Goal: Task Accomplishment & Management: Use online tool/utility

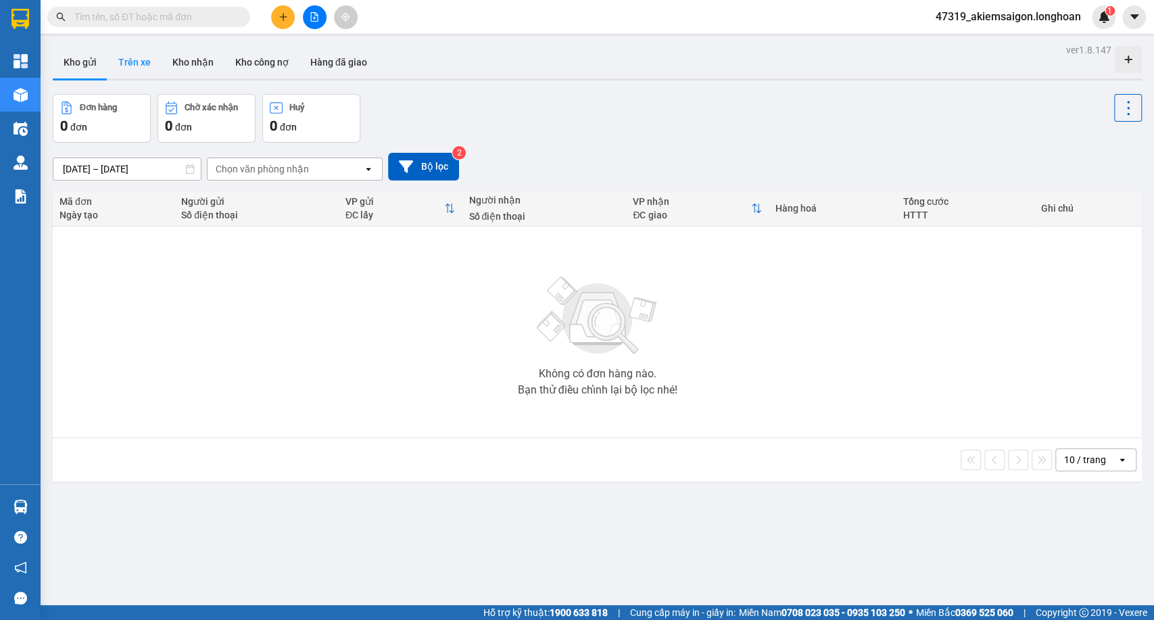
click at [145, 57] on button "Trên xe" at bounding box center [134, 62] width 54 height 32
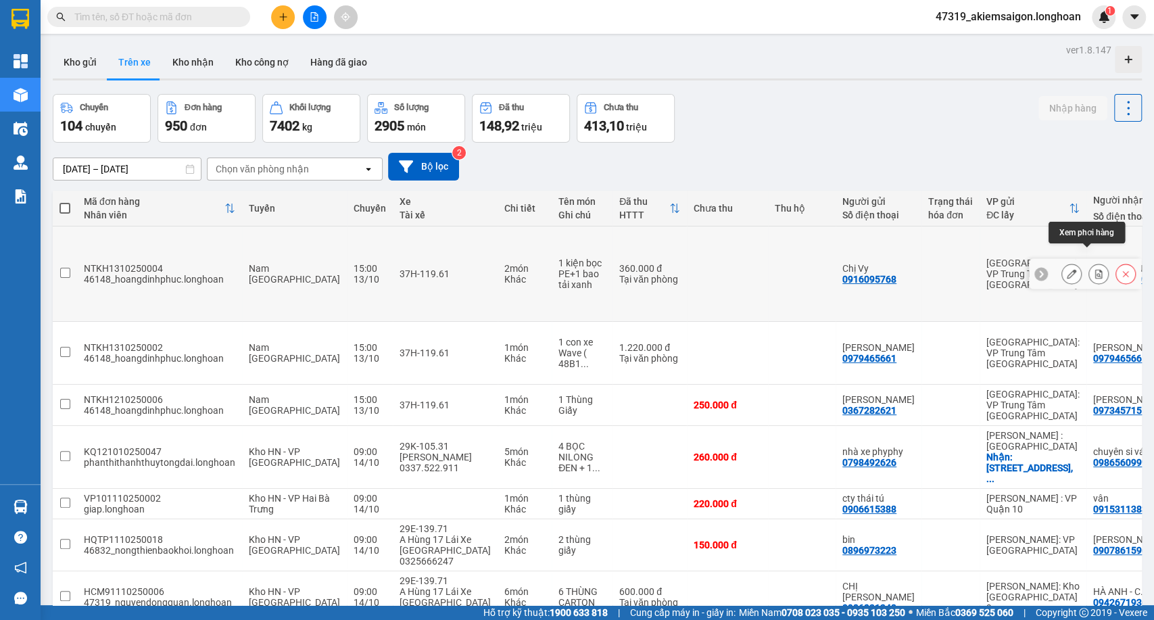
click at [1094, 269] on icon at bounding box center [1098, 273] width 9 height 9
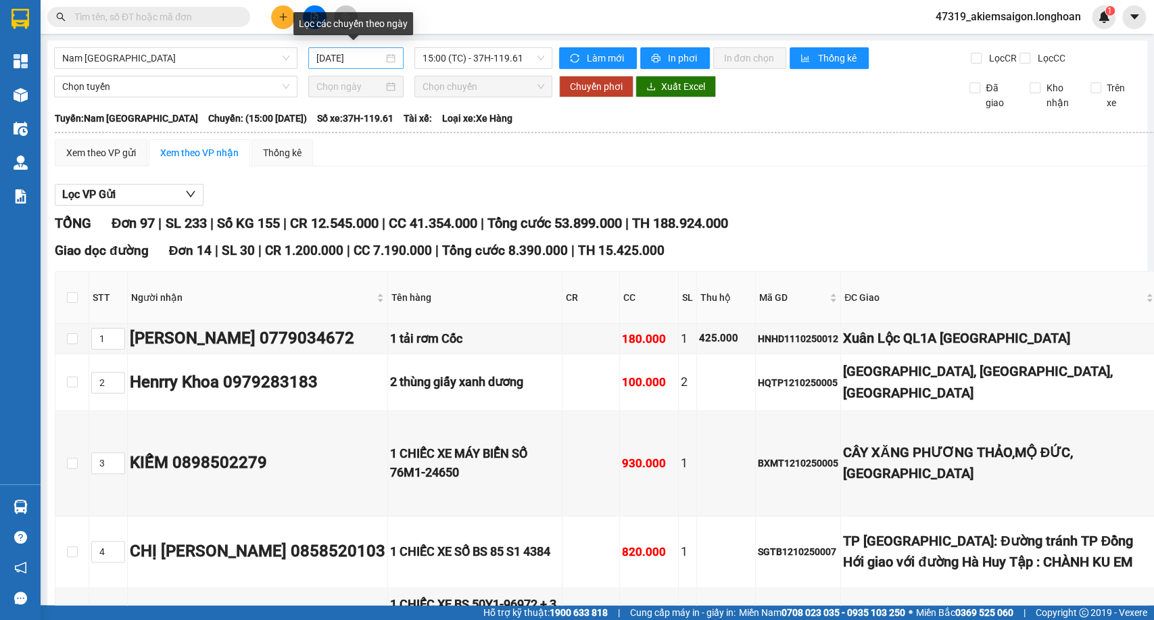
click at [356, 61] on input "[DATE]" at bounding box center [349, 58] width 67 height 15
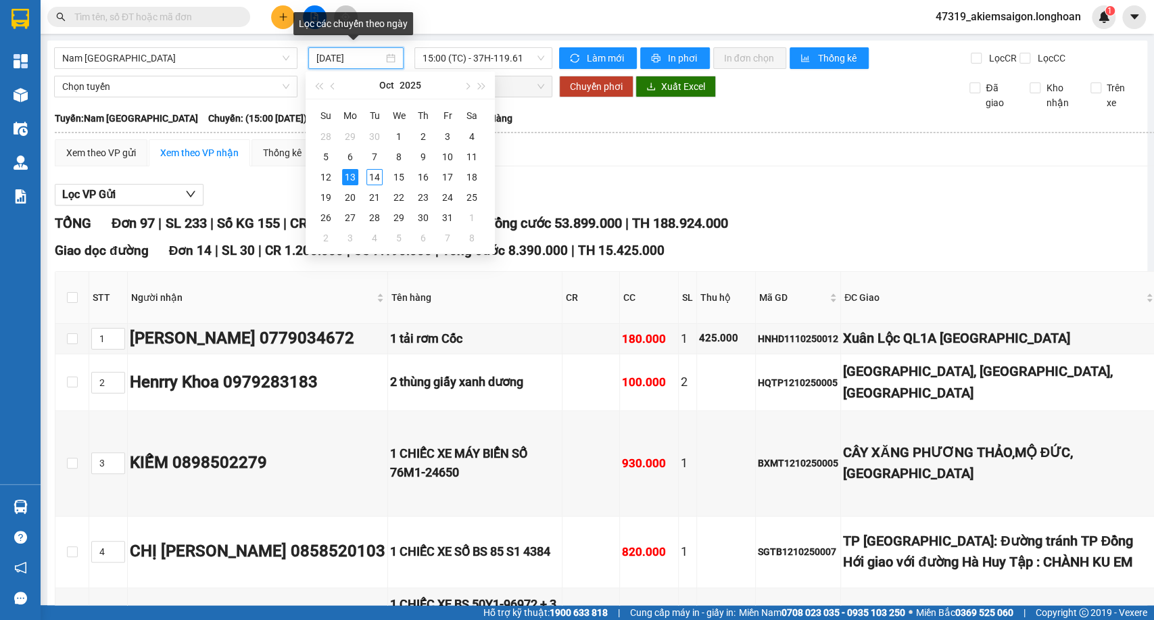
click at [356, 61] on input "[DATE]" at bounding box center [349, 58] width 67 height 15
click at [382, 171] on div "14" at bounding box center [374, 177] width 16 height 16
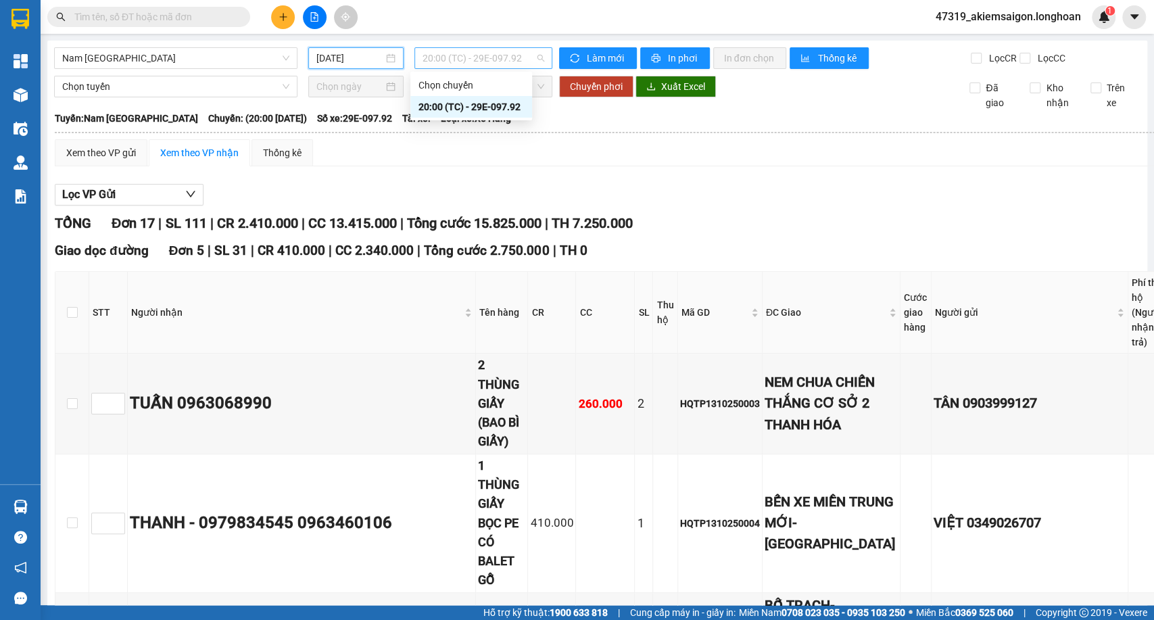
click at [496, 59] on span "20:00 (TC) - 29E-097.92" at bounding box center [483, 58] width 121 height 20
click at [650, 87] on button "Xuất Excel" at bounding box center [676, 87] width 80 height 22
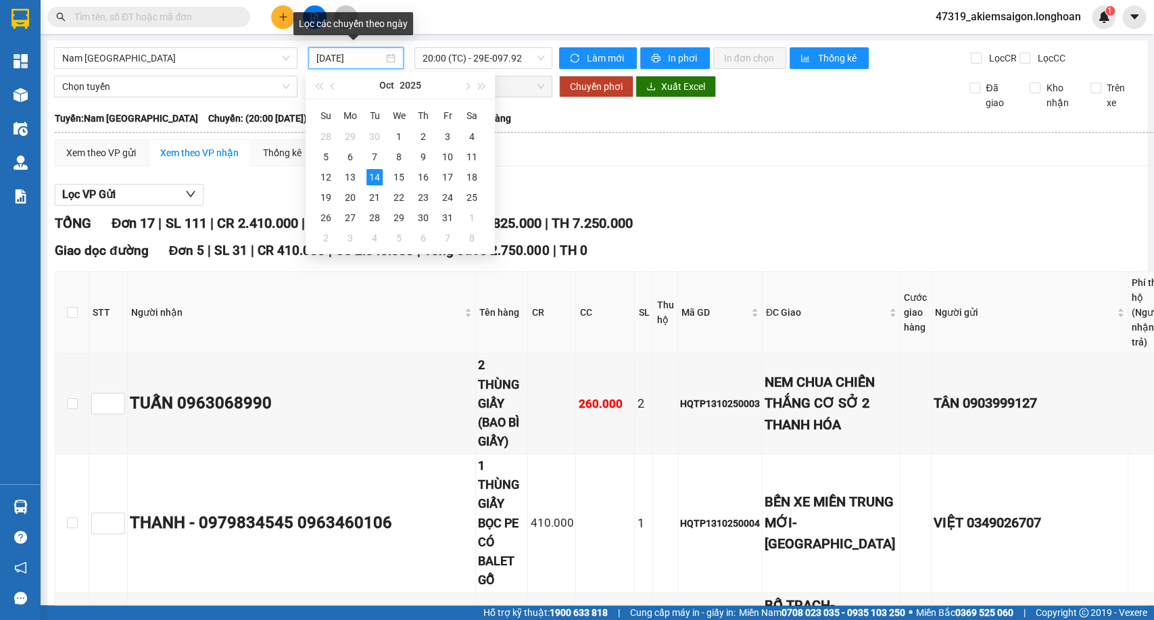
drag, startPoint x: 358, startPoint y: 59, endPoint x: 359, endPoint y: 49, distance: 10.2
click at [358, 54] on input "[DATE]" at bounding box center [349, 58] width 67 height 15
click at [358, 173] on td "13" at bounding box center [350, 177] width 24 height 20
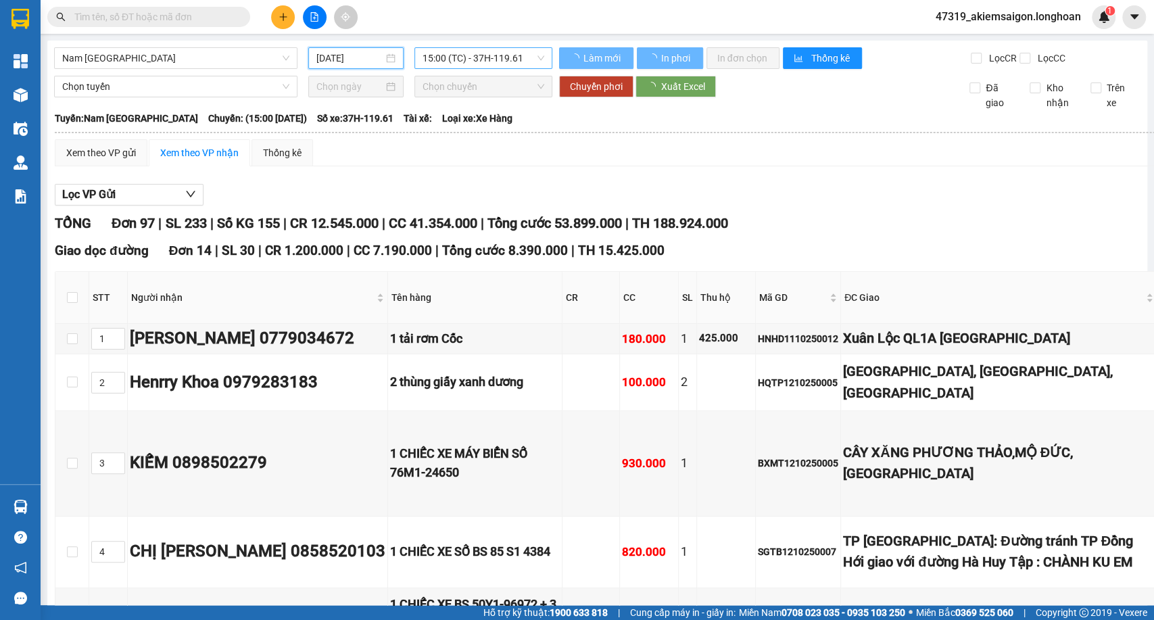
click at [441, 51] on span "15:00 (TC) - 37H-119.61" at bounding box center [483, 58] width 121 height 20
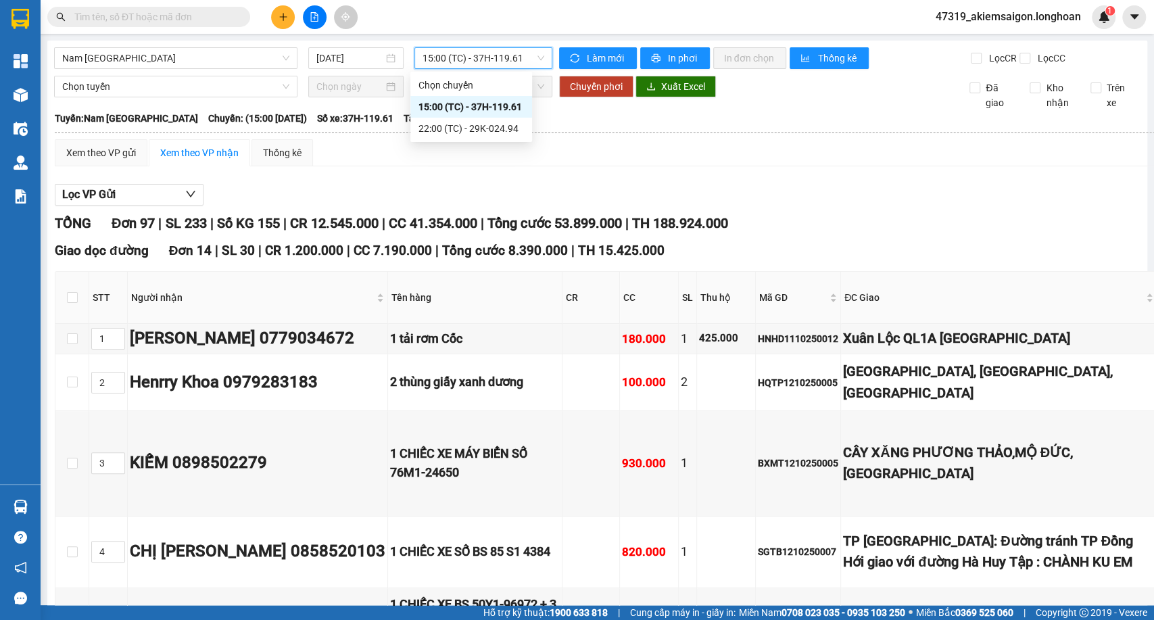
click at [443, 64] on span "15:00 (TC) - 37H-119.61" at bounding box center [483, 58] width 121 height 20
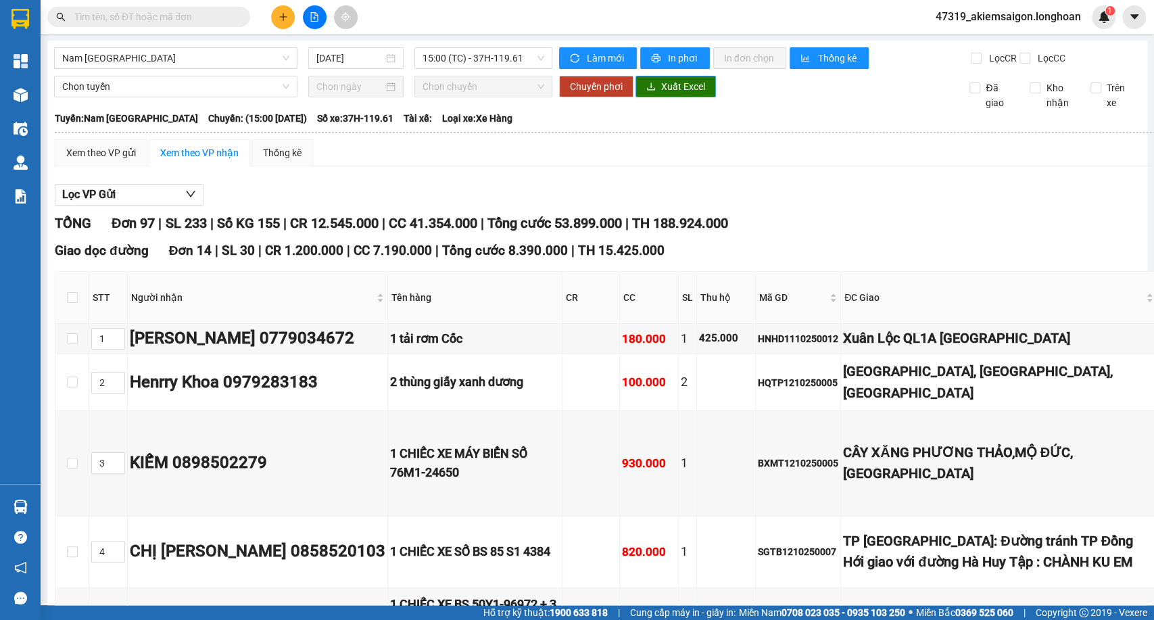
click at [671, 94] on span "Xuất Excel" at bounding box center [683, 86] width 44 height 15
click at [460, 53] on span "15:00 (TC) - 37H-119.61" at bounding box center [483, 58] width 121 height 20
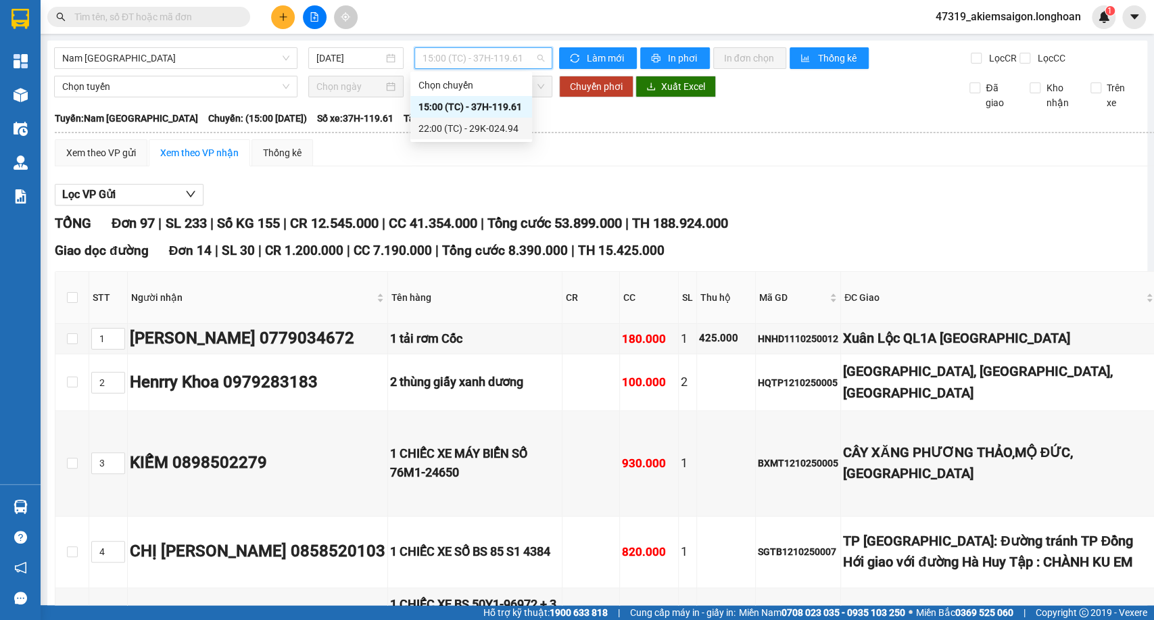
click at [444, 124] on div "22:00 (TC) - 29K-024.94" at bounding box center [470, 128] width 105 height 15
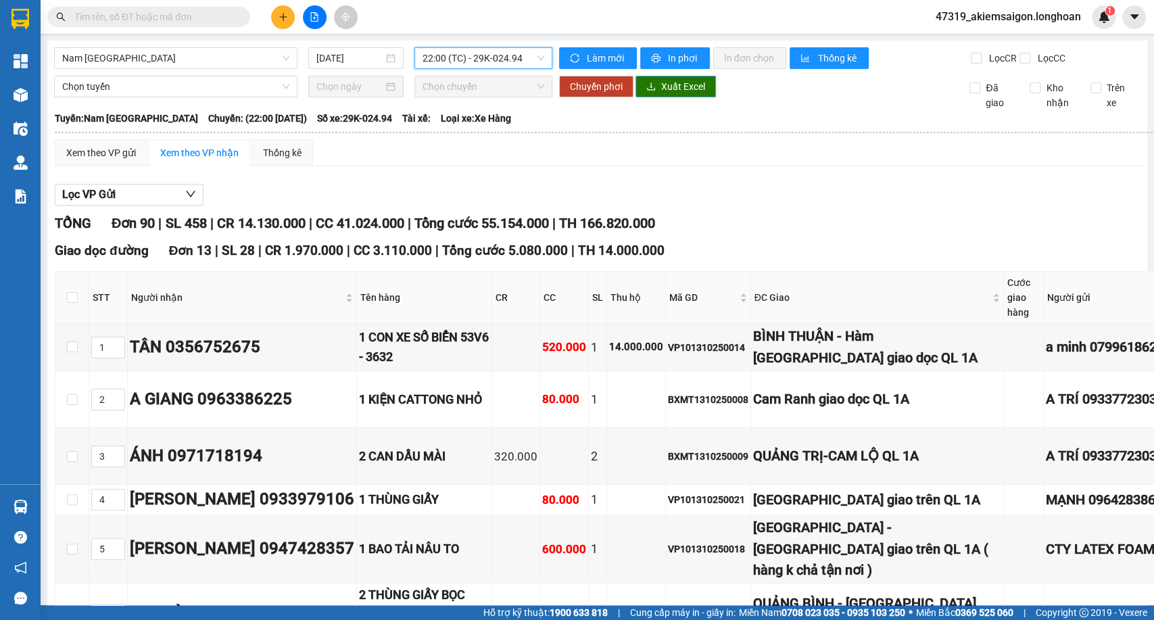
click at [661, 94] on span "Xuất Excel" at bounding box center [683, 86] width 44 height 15
click at [327, 64] on input "[DATE]" at bounding box center [349, 58] width 67 height 15
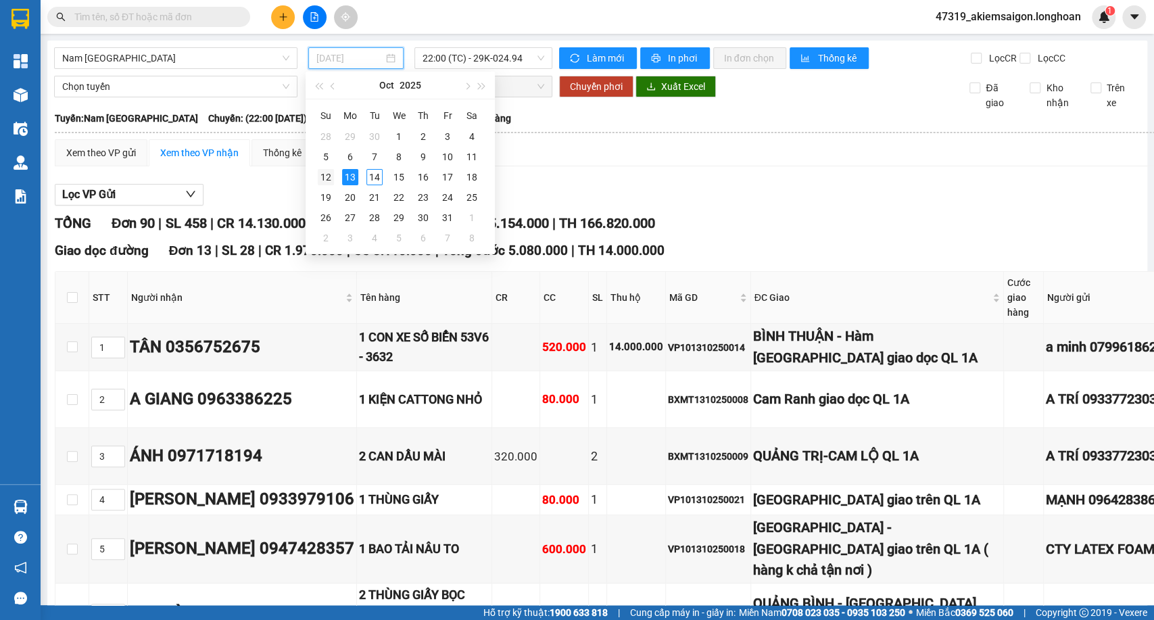
click at [331, 176] on div "12" at bounding box center [326, 177] width 16 height 16
type input "[DATE]"
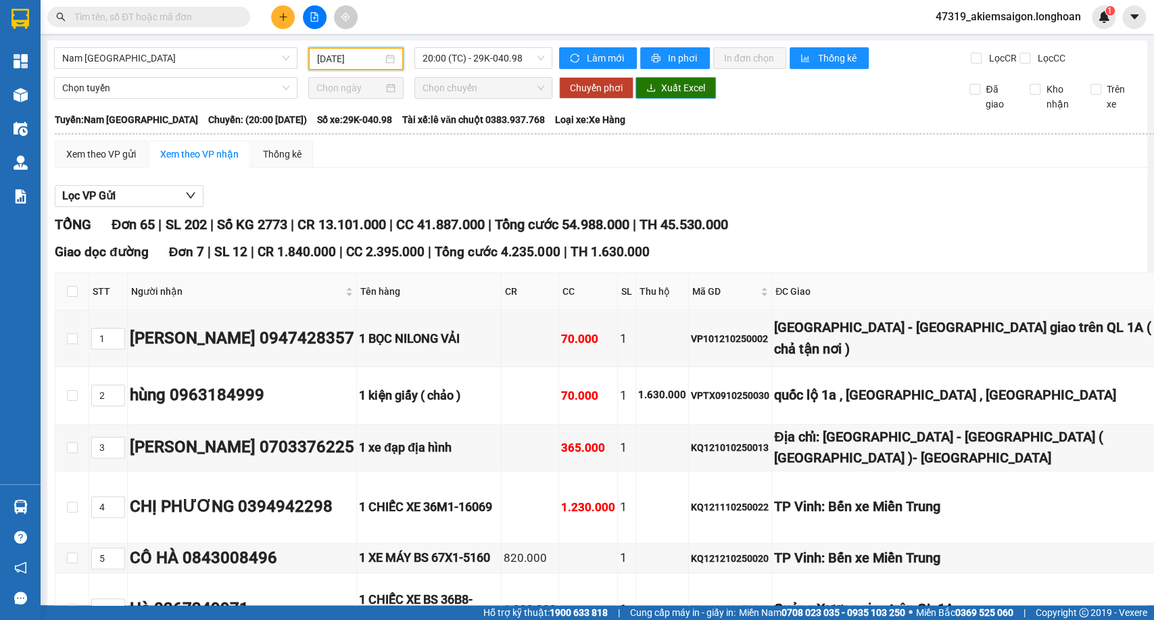
click at [667, 95] on span "Xuất Excel" at bounding box center [683, 87] width 44 height 15
click at [441, 55] on span "20:00 (TC) - 29K-040.98" at bounding box center [483, 58] width 121 height 20
click at [208, 65] on span "Nam [GEOGRAPHIC_DATA]" at bounding box center [175, 58] width 227 height 20
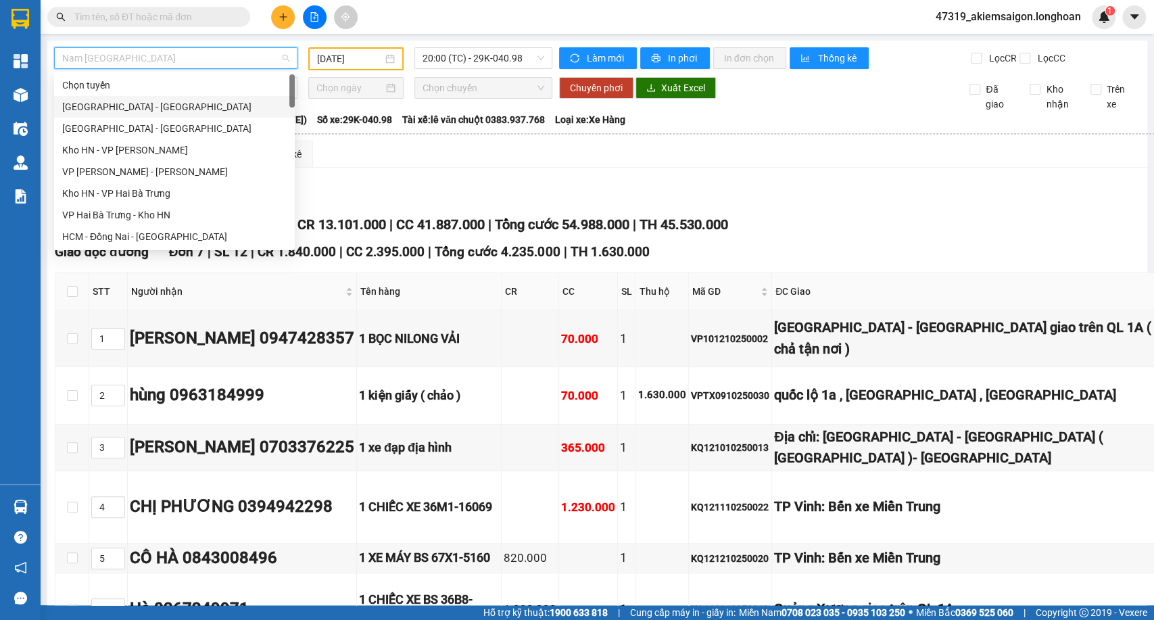
click at [145, 111] on div "[GEOGRAPHIC_DATA] - [GEOGRAPHIC_DATA]" at bounding box center [174, 106] width 224 height 15
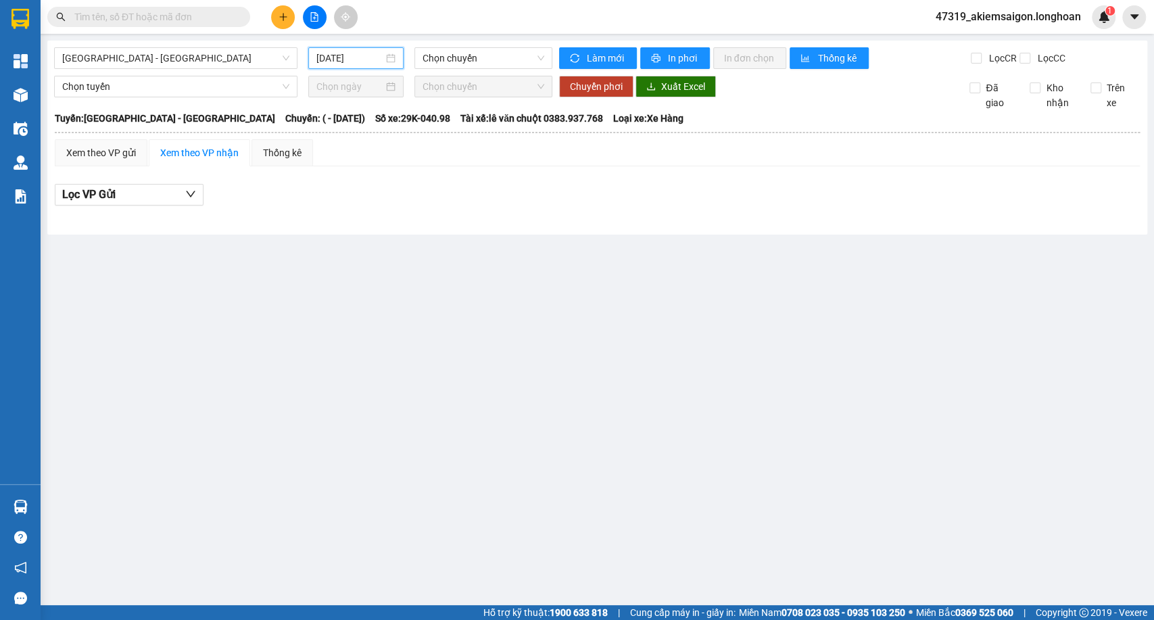
click at [362, 58] on input "[DATE]" at bounding box center [349, 58] width 67 height 15
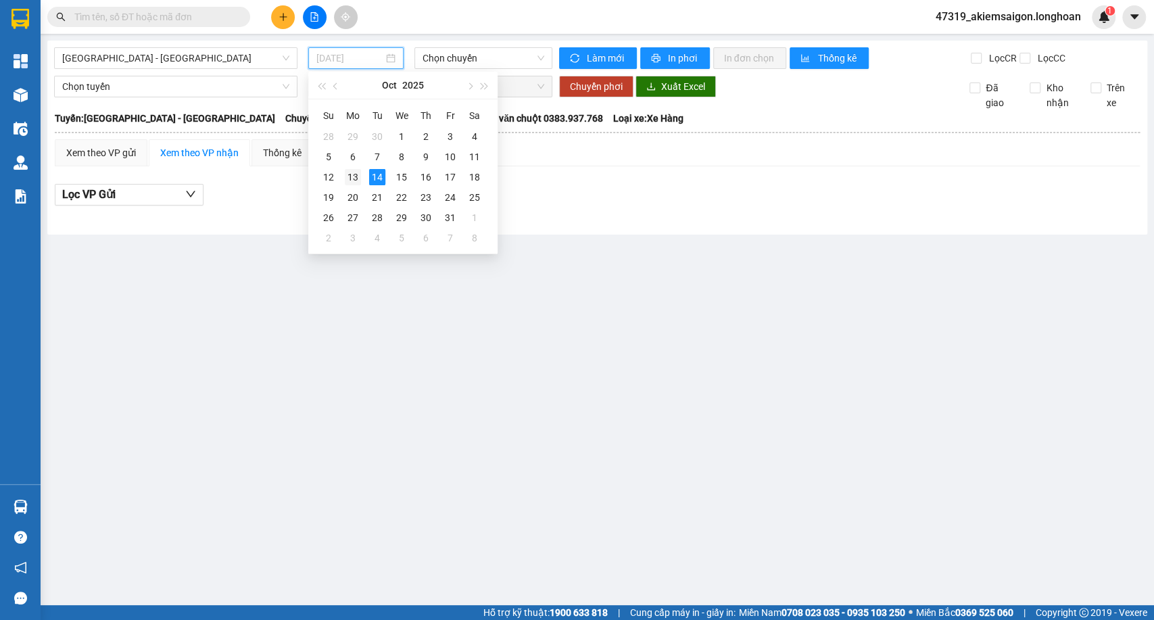
click at [354, 181] on div "13" at bounding box center [353, 177] width 16 height 16
type input "[DATE]"
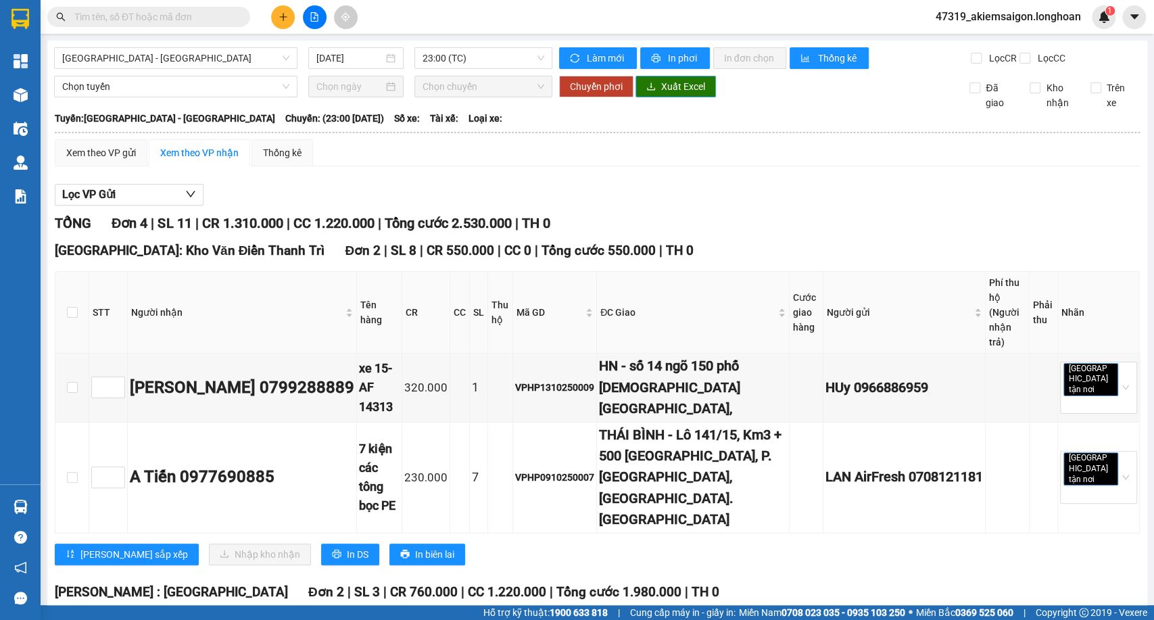
click at [644, 97] on button "Xuất Excel" at bounding box center [676, 87] width 80 height 22
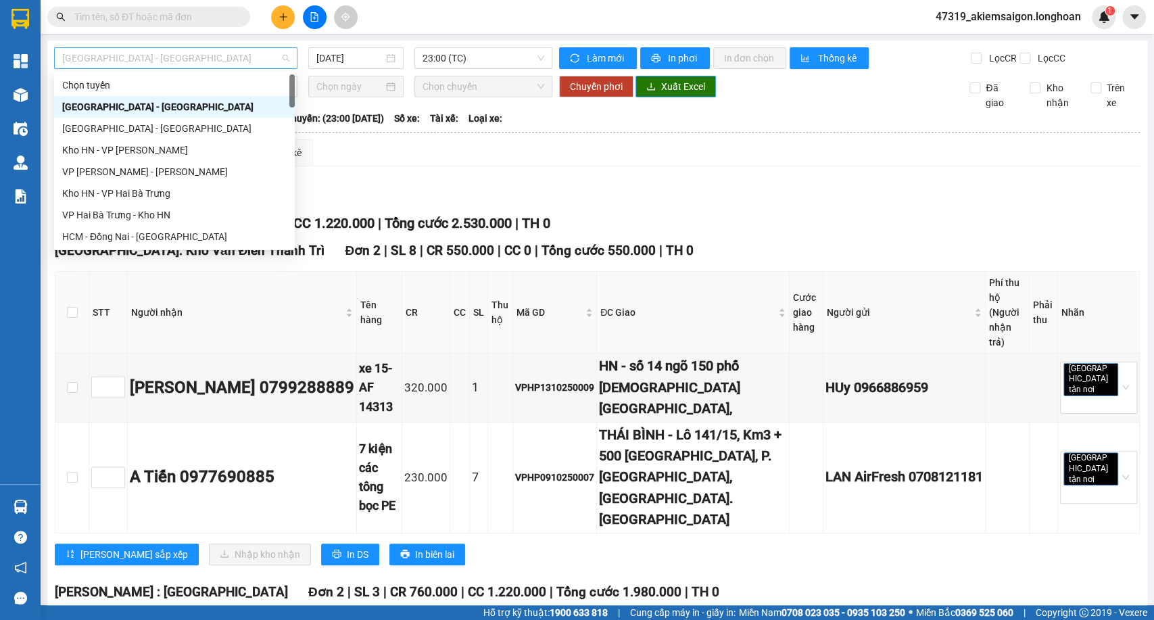
click at [164, 60] on span "[GEOGRAPHIC_DATA] - [GEOGRAPHIC_DATA]" at bounding box center [175, 58] width 227 height 20
click at [102, 132] on div "[GEOGRAPHIC_DATA] - [GEOGRAPHIC_DATA]" at bounding box center [174, 128] width 224 height 15
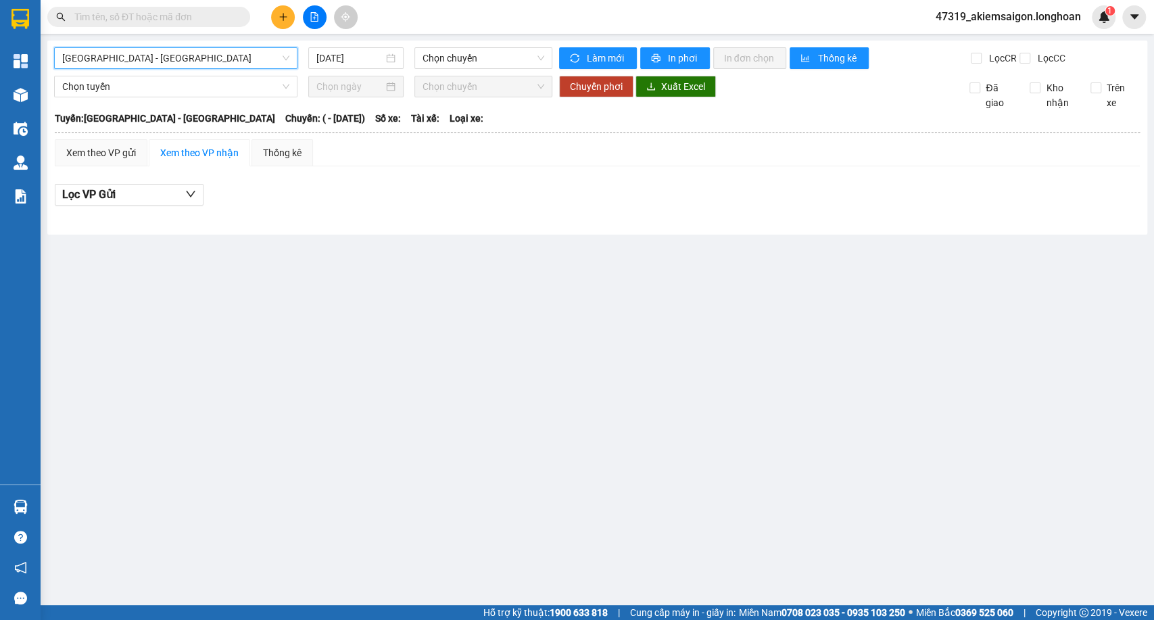
click at [366, 69] on div "[GEOGRAPHIC_DATA] - [GEOGRAPHIC_DATA] [GEOGRAPHIC_DATA] - [GEOGRAPHIC_DATA] [DA…" at bounding box center [303, 58] width 498 height 22
click at [364, 54] on input "[DATE]" at bounding box center [349, 58] width 67 height 15
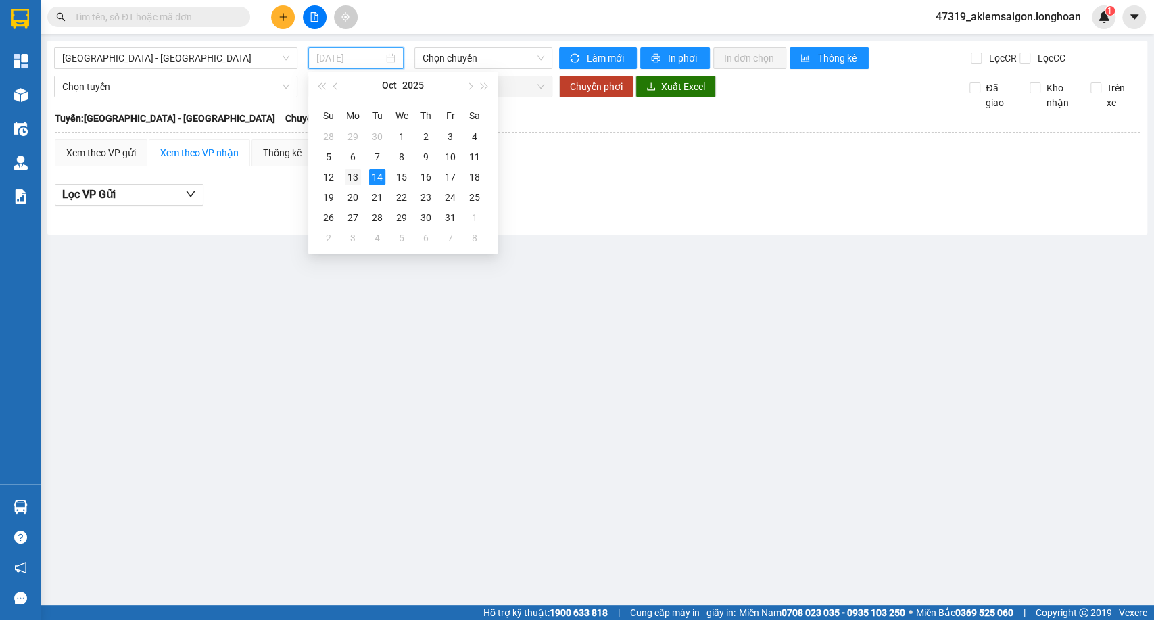
click at [356, 178] on div "13" at bounding box center [353, 177] width 16 height 16
type input "[DATE]"
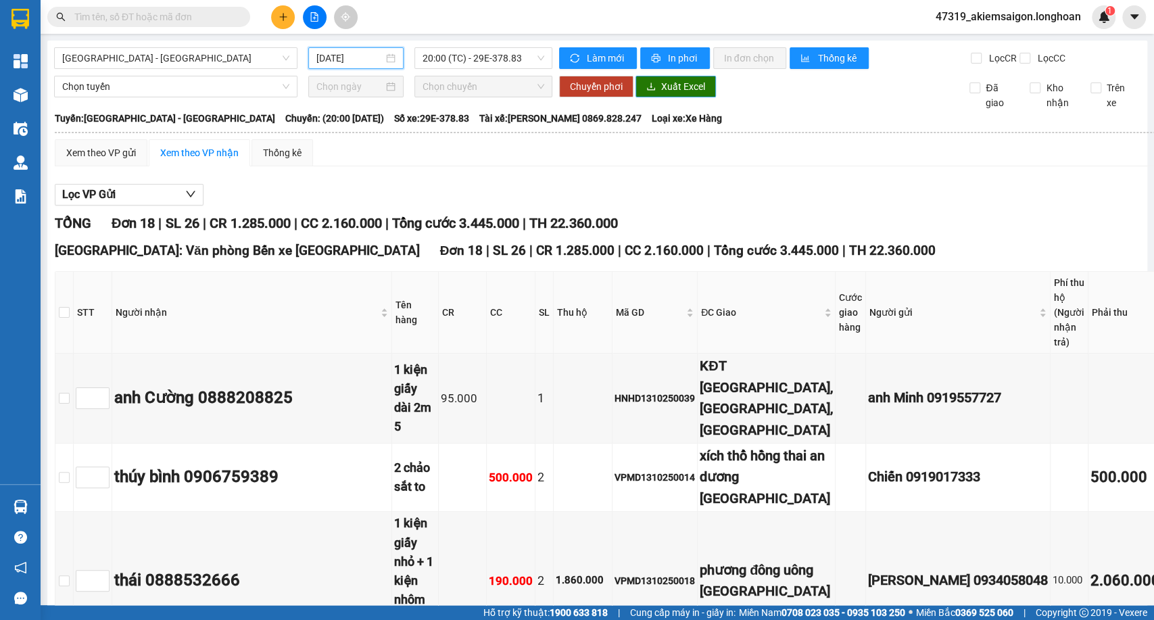
click at [676, 97] on button "Xuất Excel" at bounding box center [676, 87] width 80 height 22
drag, startPoint x: 80, startPoint y: 47, endPoint x: 116, endPoint y: 56, distance: 37.1
click at [83, 47] on div "[GEOGRAPHIC_DATA] - [GEOGRAPHIC_DATA]" at bounding box center [175, 58] width 243 height 22
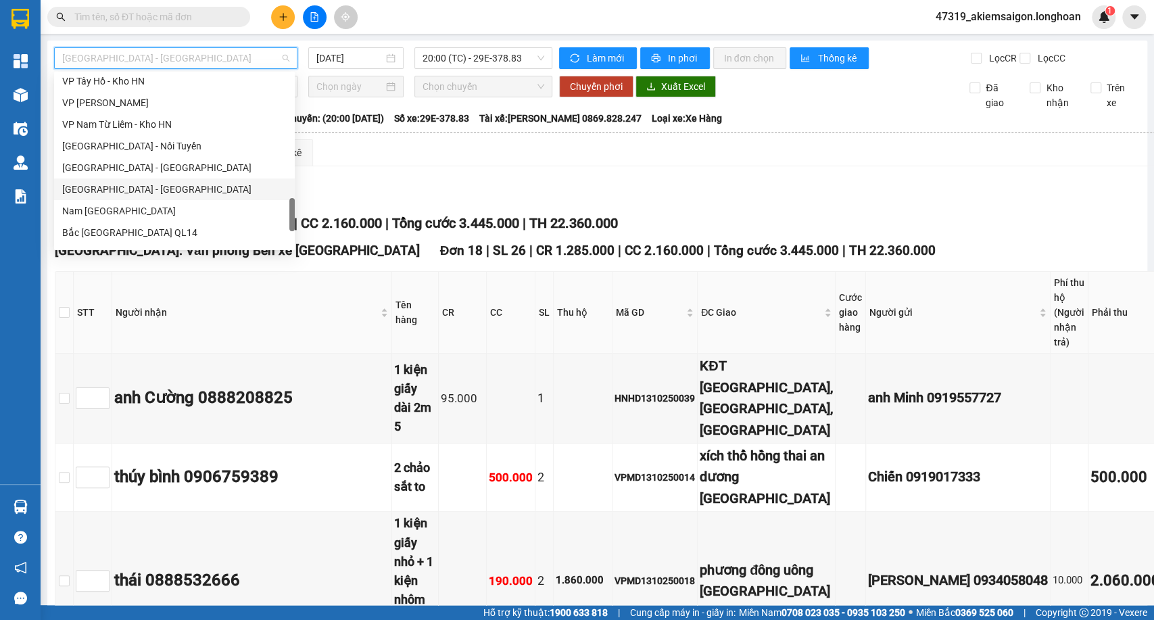
scroll to position [952, 0]
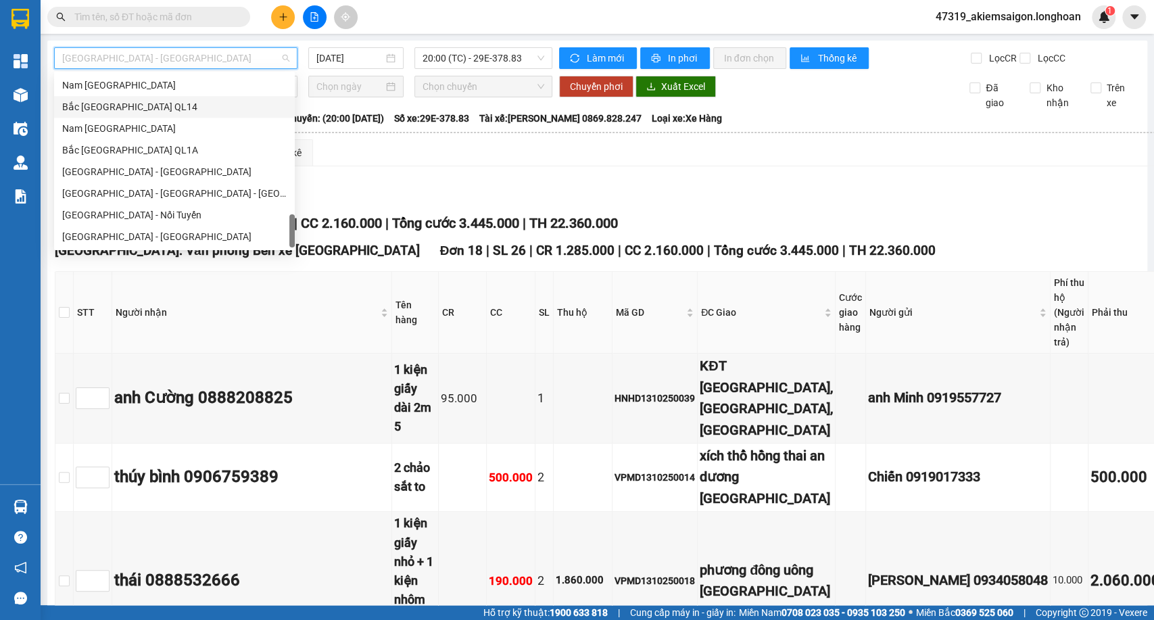
click at [136, 110] on div "Bắc [GEOGRAPHIC_DATA] QL14" at bounding box center [174, 106] width 224 height 15
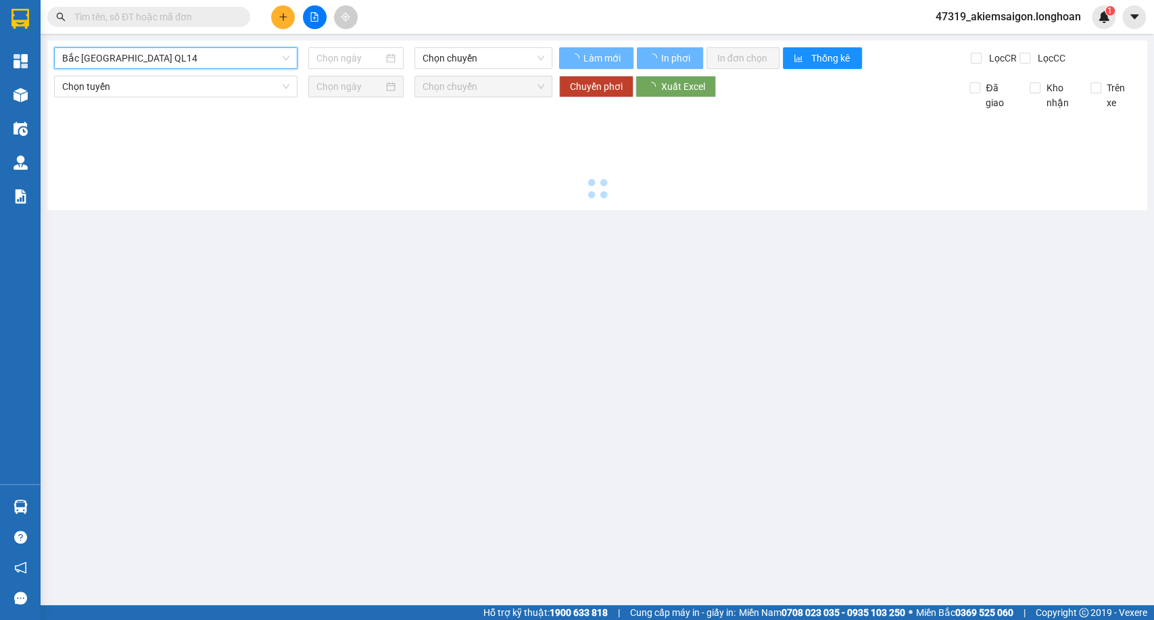
type input "[DATE]"
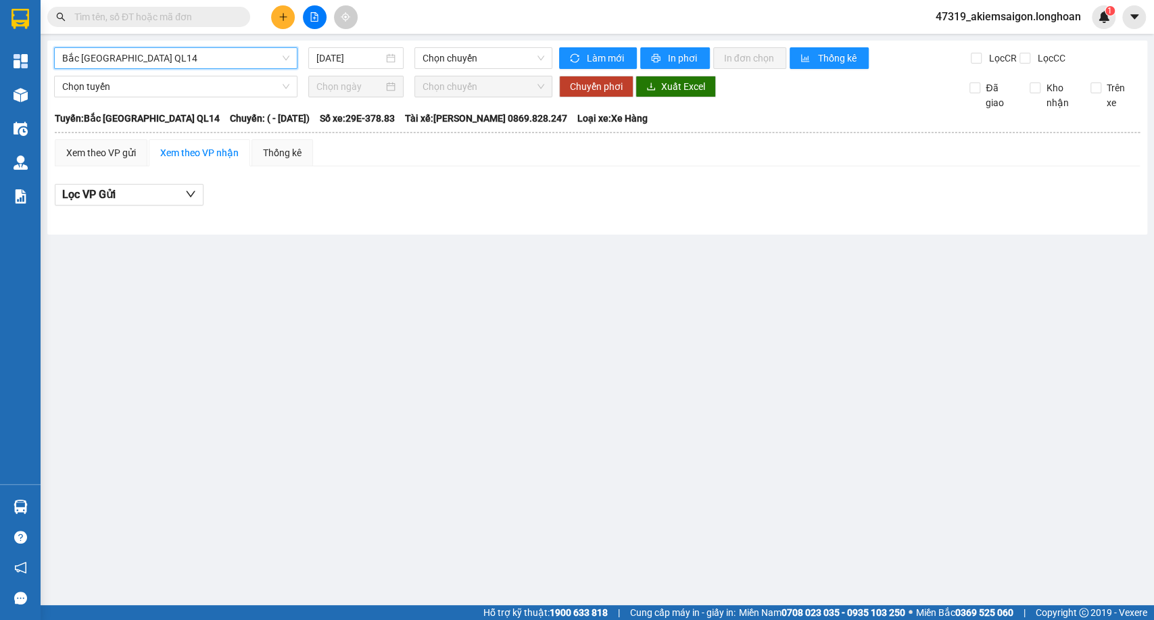
click at [150, 59] on span "Bắc [GEOGRAPHIC_DATA] QL14" at bounding box center [175, 58] width 227 height 20
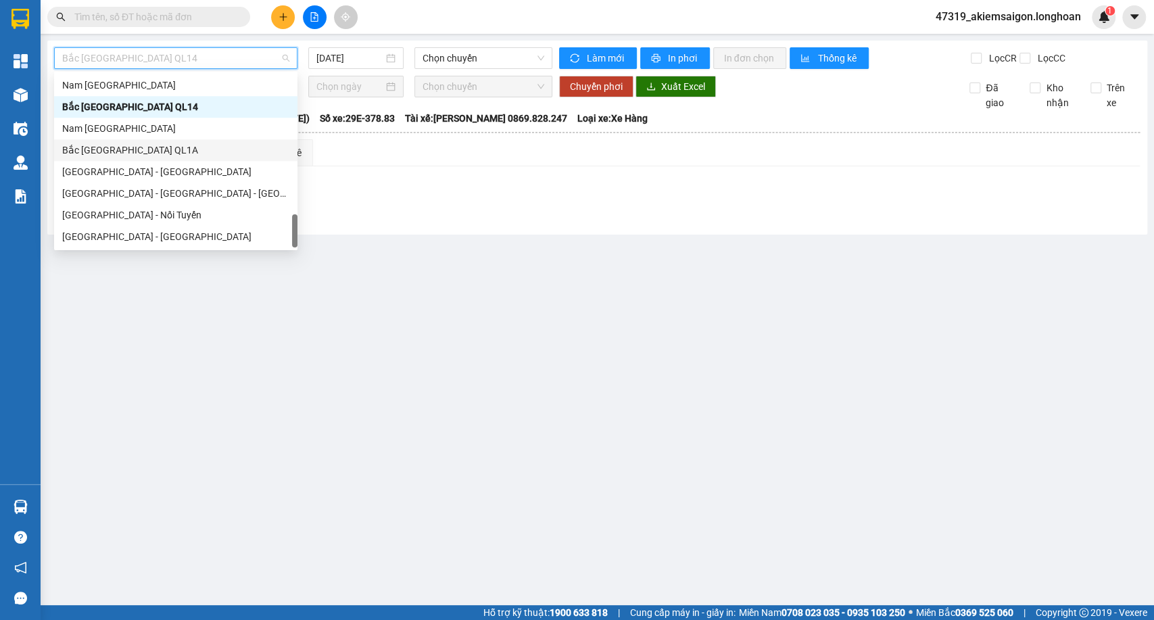
click at [126, 149] on div "Bắc [GEOGRAPHIC_DATA] QL1A" at bounding box center [175, 150] width 227 height 15
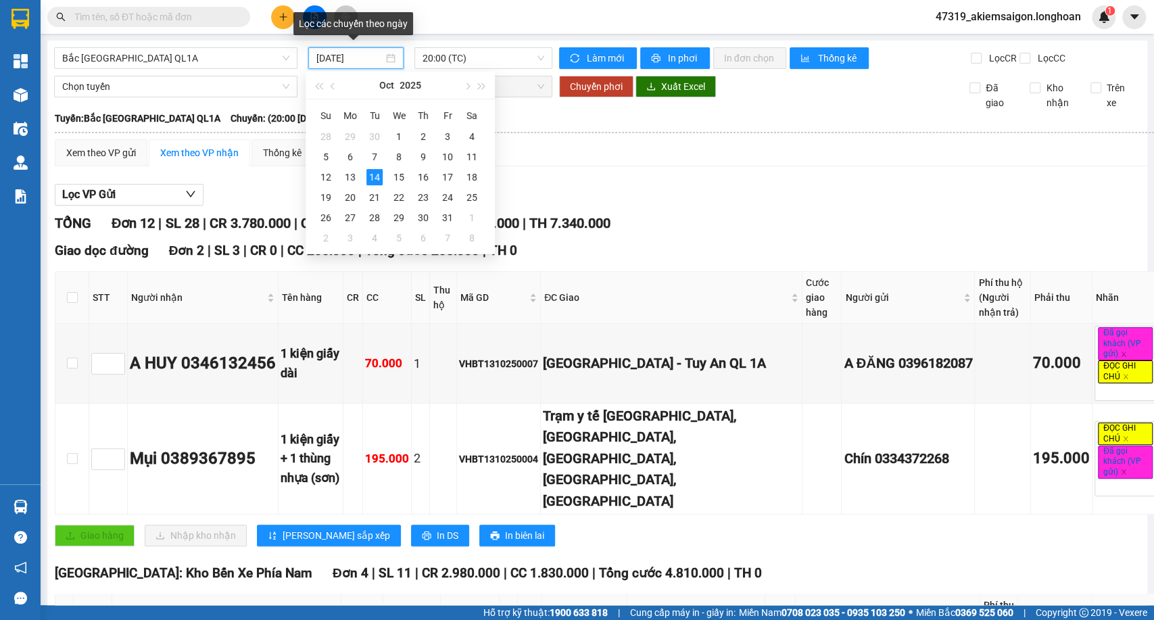
click at [362, 62] on input "[DATE]" at bounding box center [349, 58] width 67 height 15
click at [350, 184] on div "13" at bounding box center [350, 177] width 16 height 16
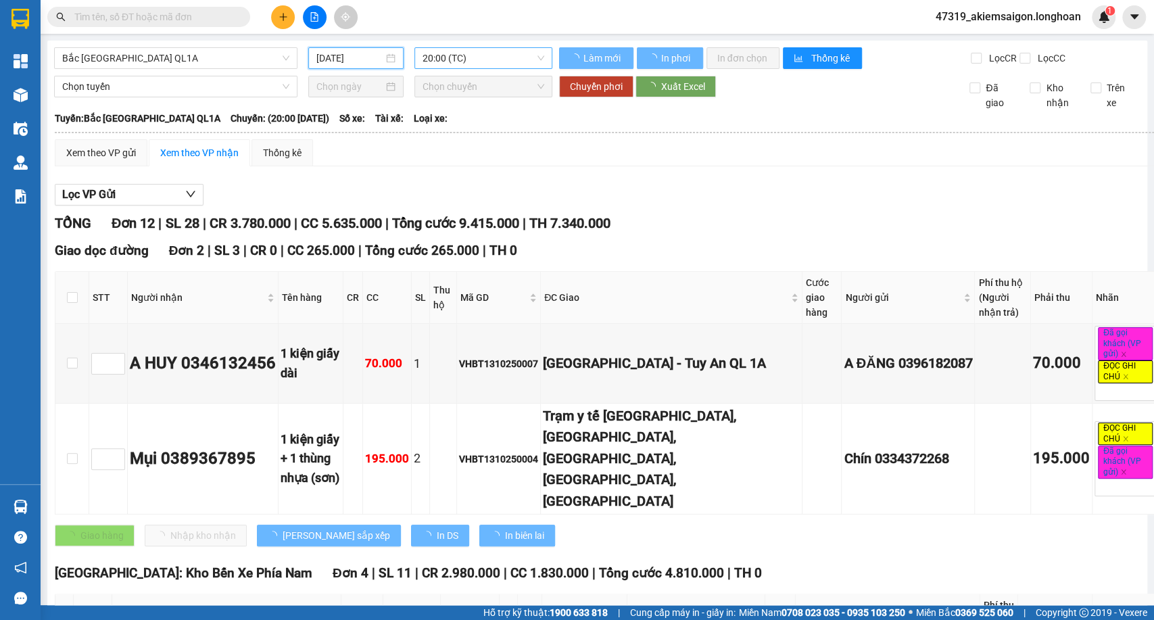
click at [468, 57] on span "20:00 (TC)" at bounding box center [483, 58] width 121 height 20
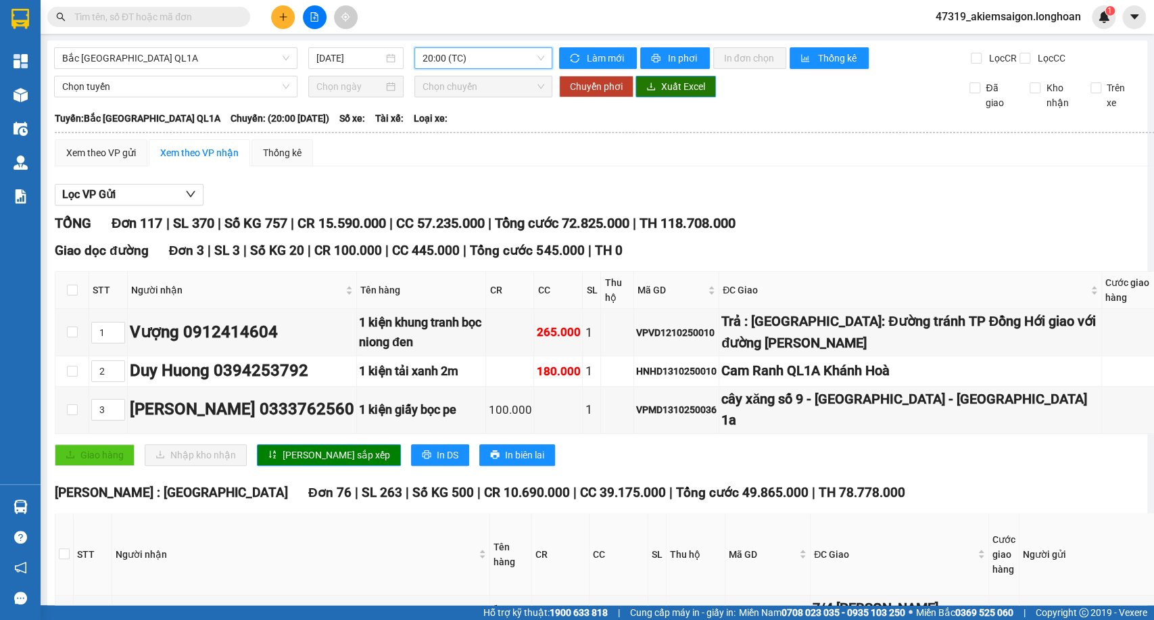
click at [690, 94] on span "Xuất Excel" at bounding box center [683, 86] width 44 height 15
click at [523, 63] on span "20:00 (TC)" at bounding box center [483, 58] width 121 height 20
click at [505, 124] on div "23:00 (TC)" at bounding box center [470, 128] width 105 height 15
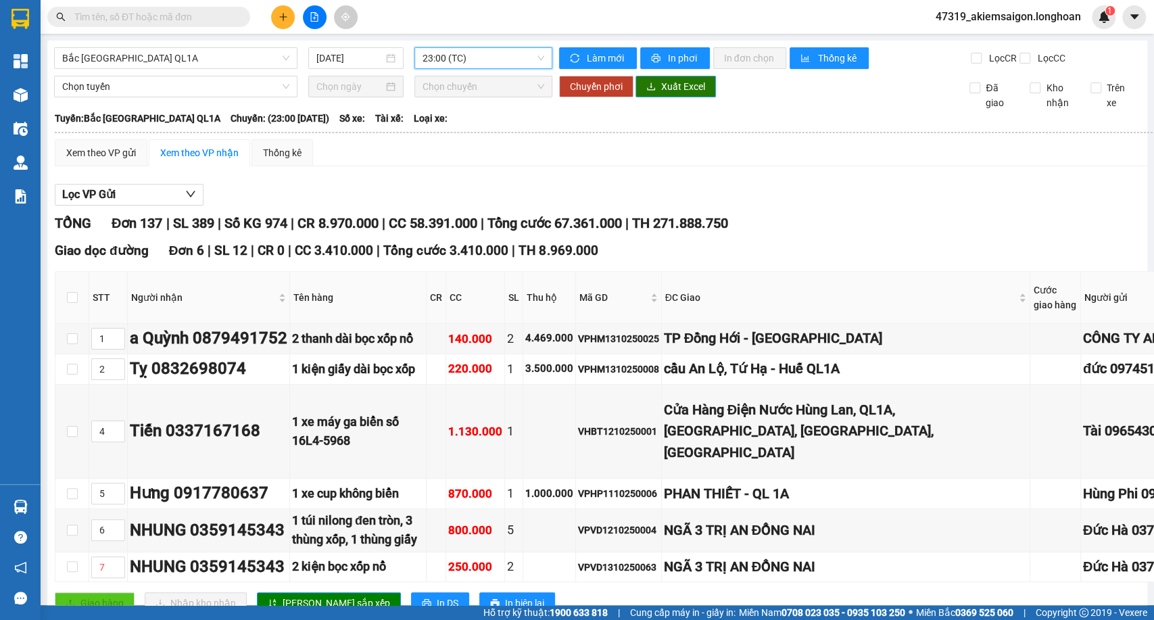
click at [681, 94] on span "Xuất Excel" at bounding box center [683, 86] width 44 height 15
click at [356, 55] on input "[DATE]" at bounding box center [349, 58] width 67 height 15
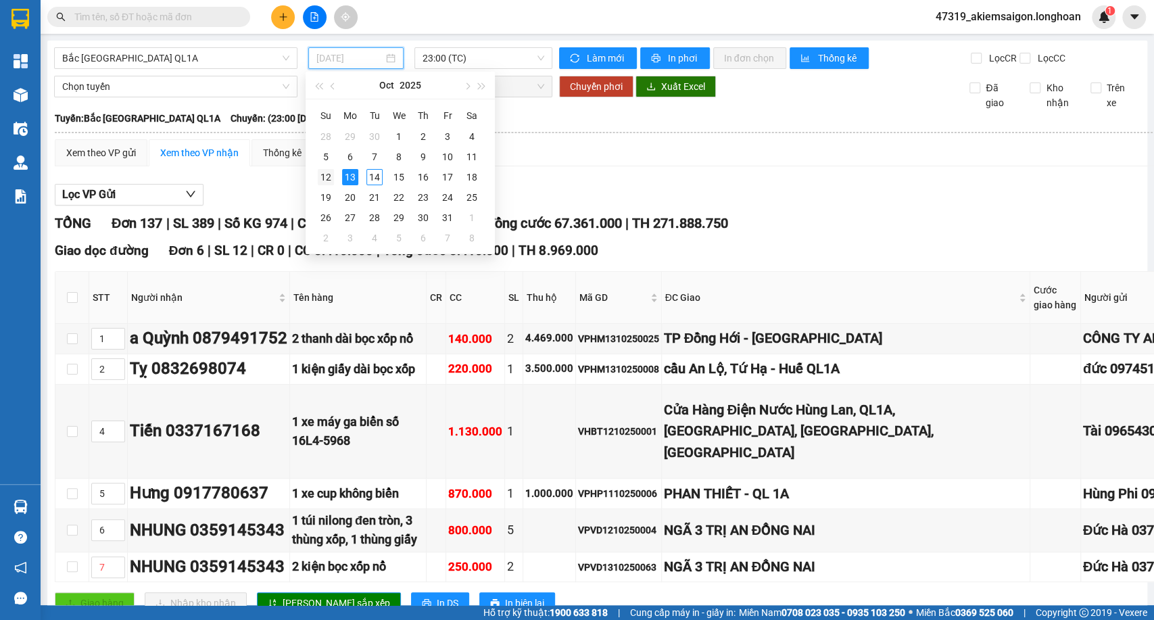
click at [327, 174] on div "12" at bounding box center [326, 177] width 16 height 16
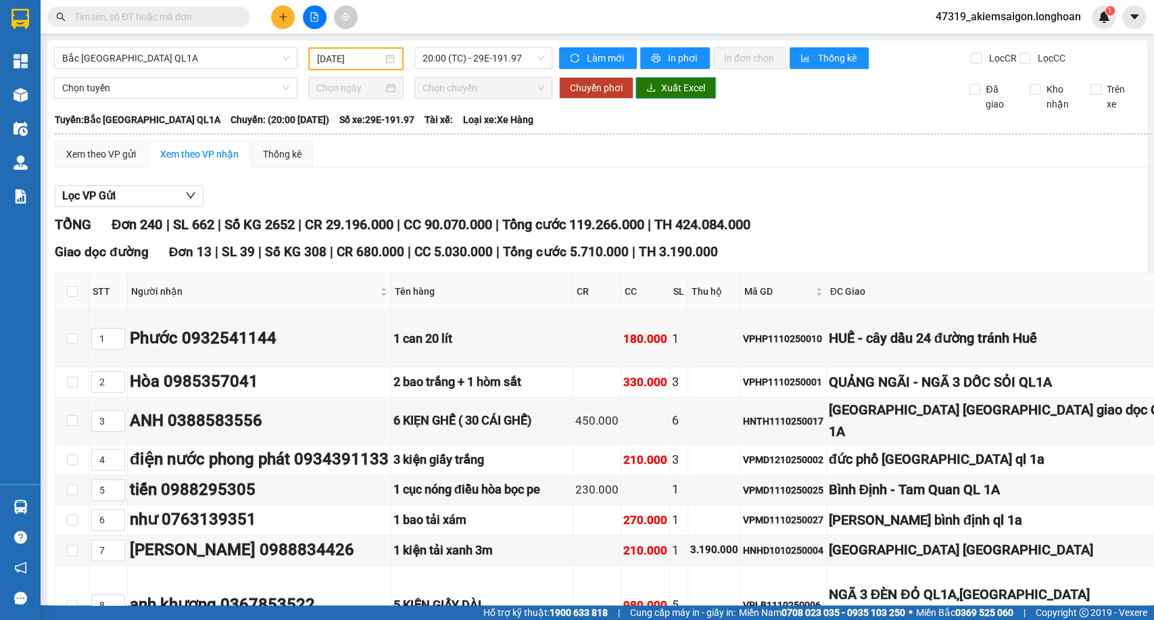
click at [665, 95] on span "Xuất Excel" at bounding box center [683, 87] width 44 height 15
click at [496, 55] on span "20:00 (TC) - 29E-191.97" at bounding box center [483, 58] width 121 height 20
click at [524, 166] on div "Xem theo VP gửi Xem theo VP nhận Thống kê" at bounding box center [854, 154] width 1598 height 27
click at [339, 67] on div "[DATE]" at bounding box center [355, 58] width 95 height 23
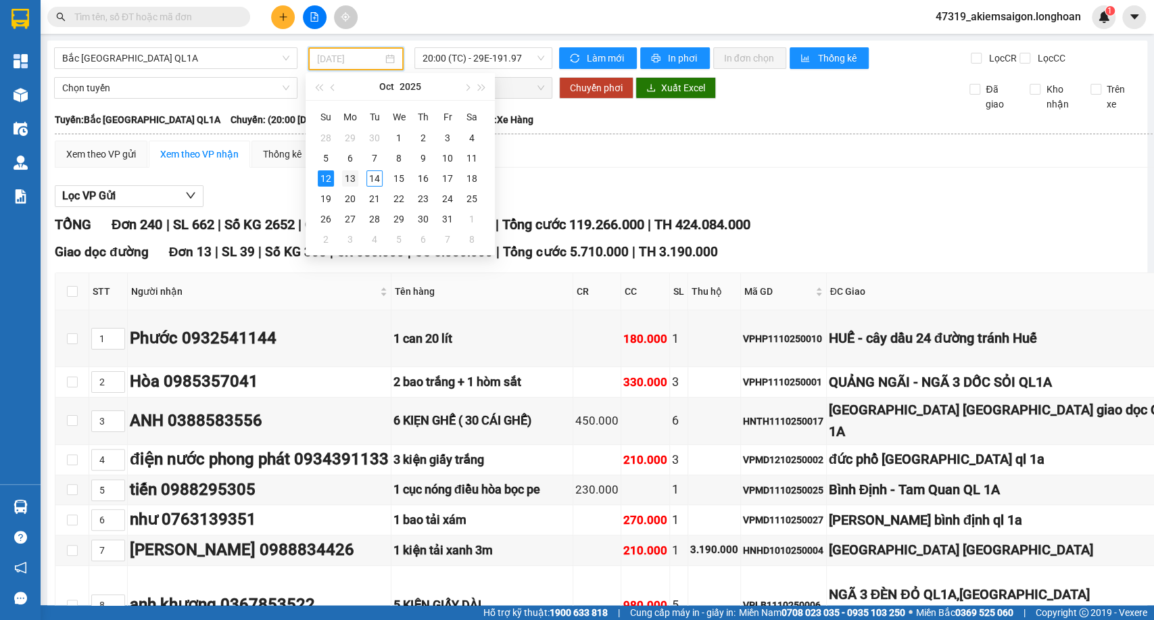
click at [345, 180] on div "13" at bounding box center [350, 178] width 16 height 16
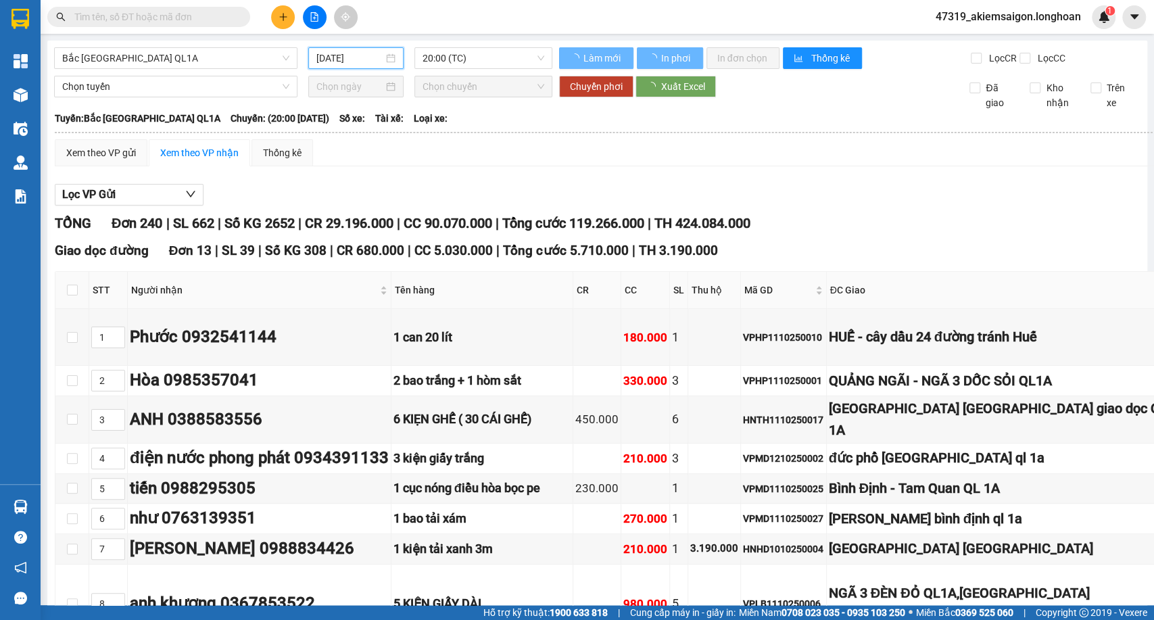
type input "[DATE]"
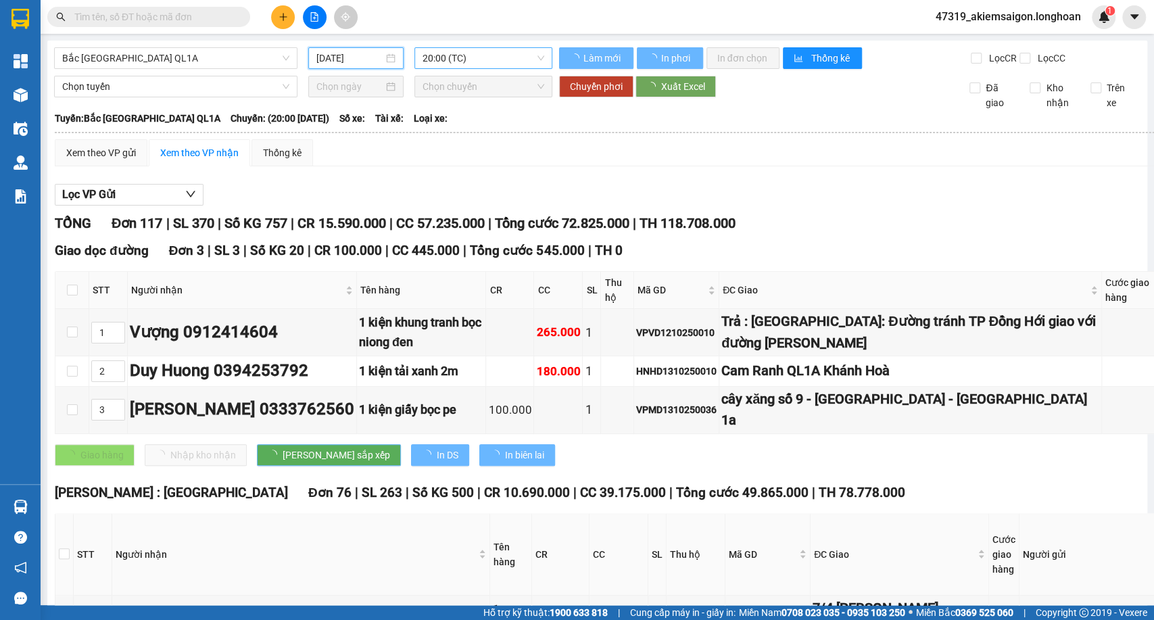
click at [499, 58] on span "20:00 (TC)" at bounding box center [483, 58] width 121 height 20
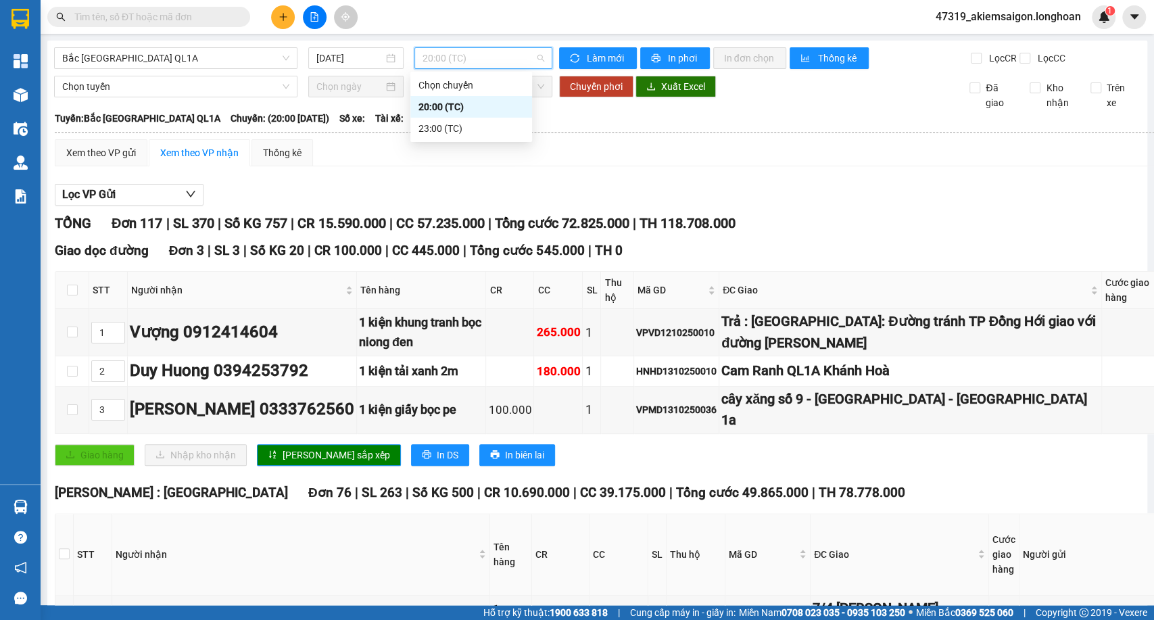
click at [499, 65] on span "20:00 (TC)" at bounding box center [483, 58] width 121 height 20
click at [450, 206] on div "Lọc VP Gửi" at bounding box center [789, 195] width 1468 height 22
